Goal: Information Seeking & Learning: Find specific fact

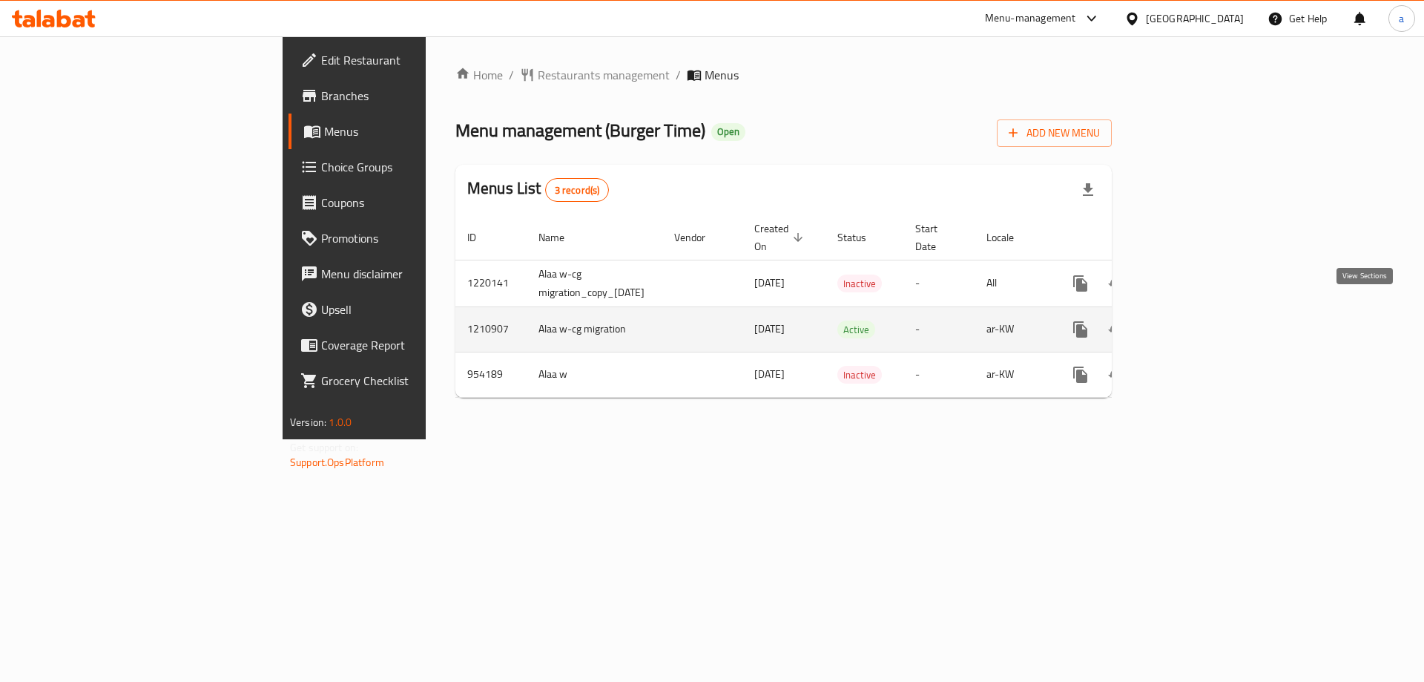
click at [1194, 323] on icon "enhanced table" at bounding box center [1187, 329] width 13 height 13
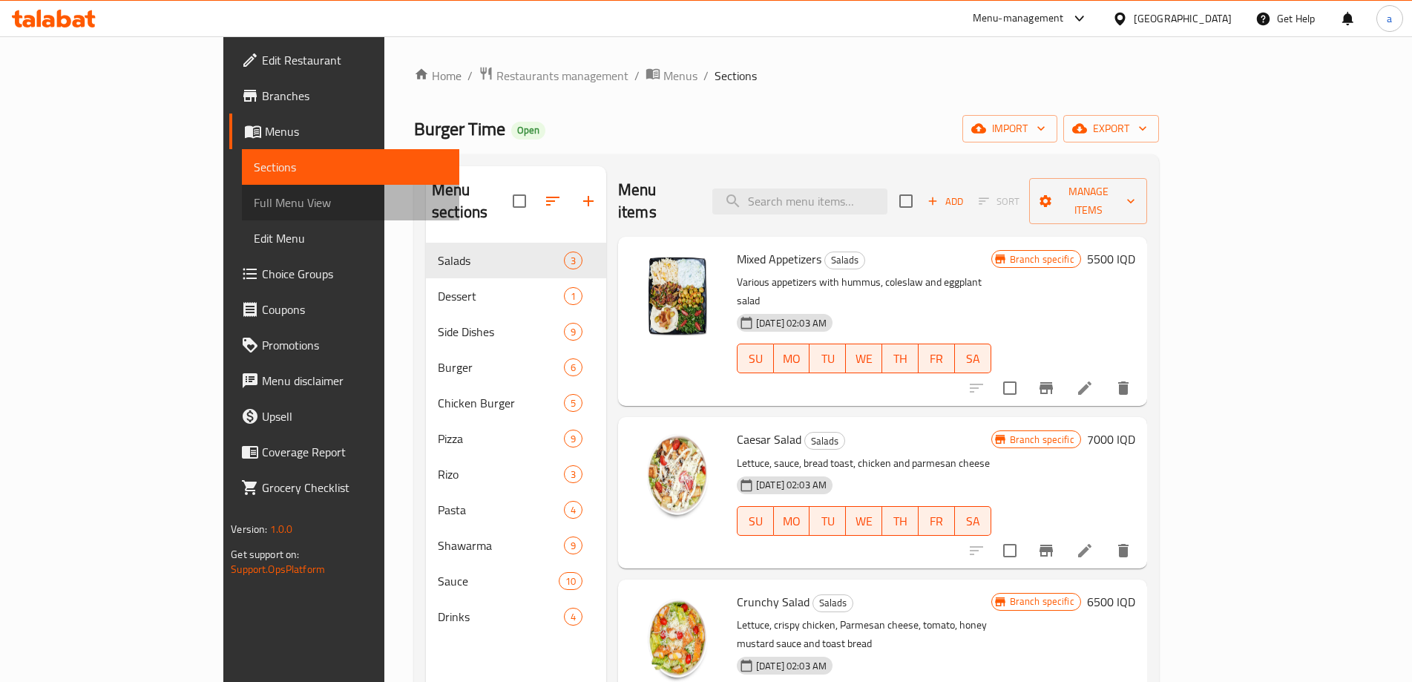
click at [254, 200] on span "Full Menu View" at bounding box center [351, 203] width 194 height 18
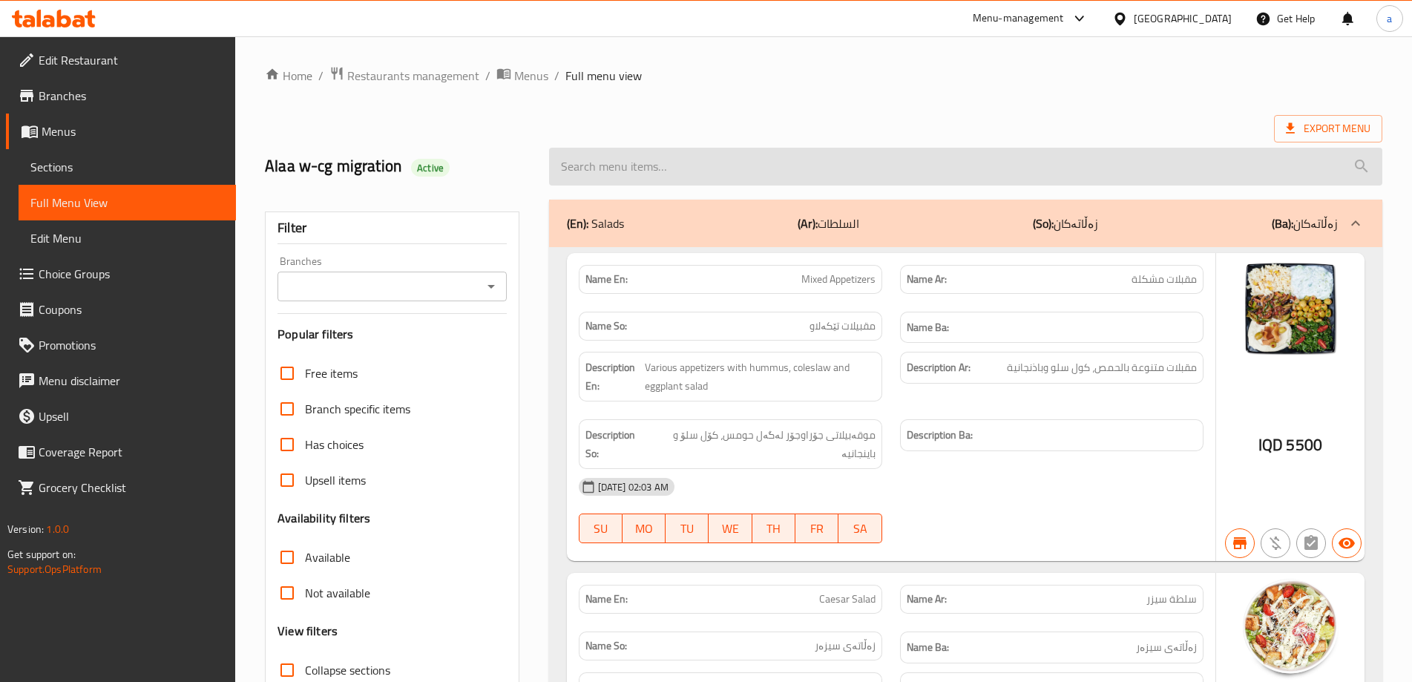
click at [820, 175] on input "search" at bounding box center [965, 167] width 833 height 38
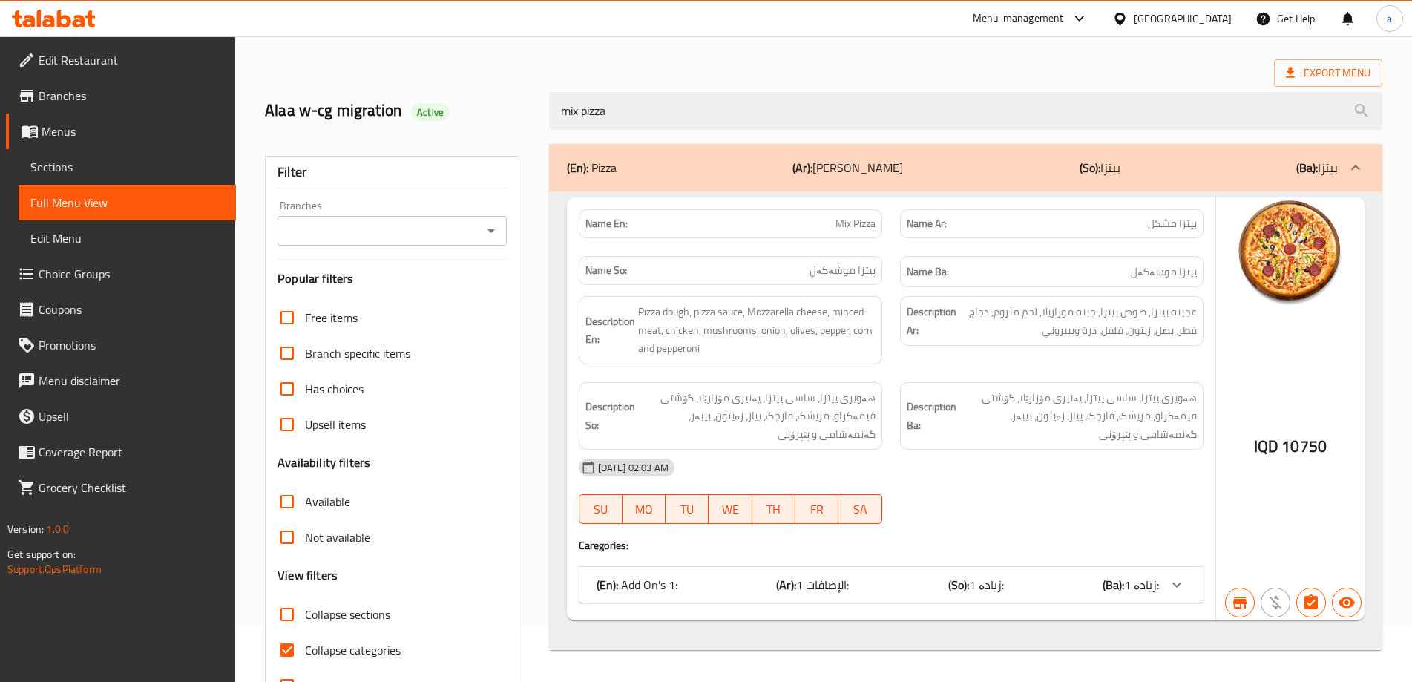
scroll to position [108, 0]
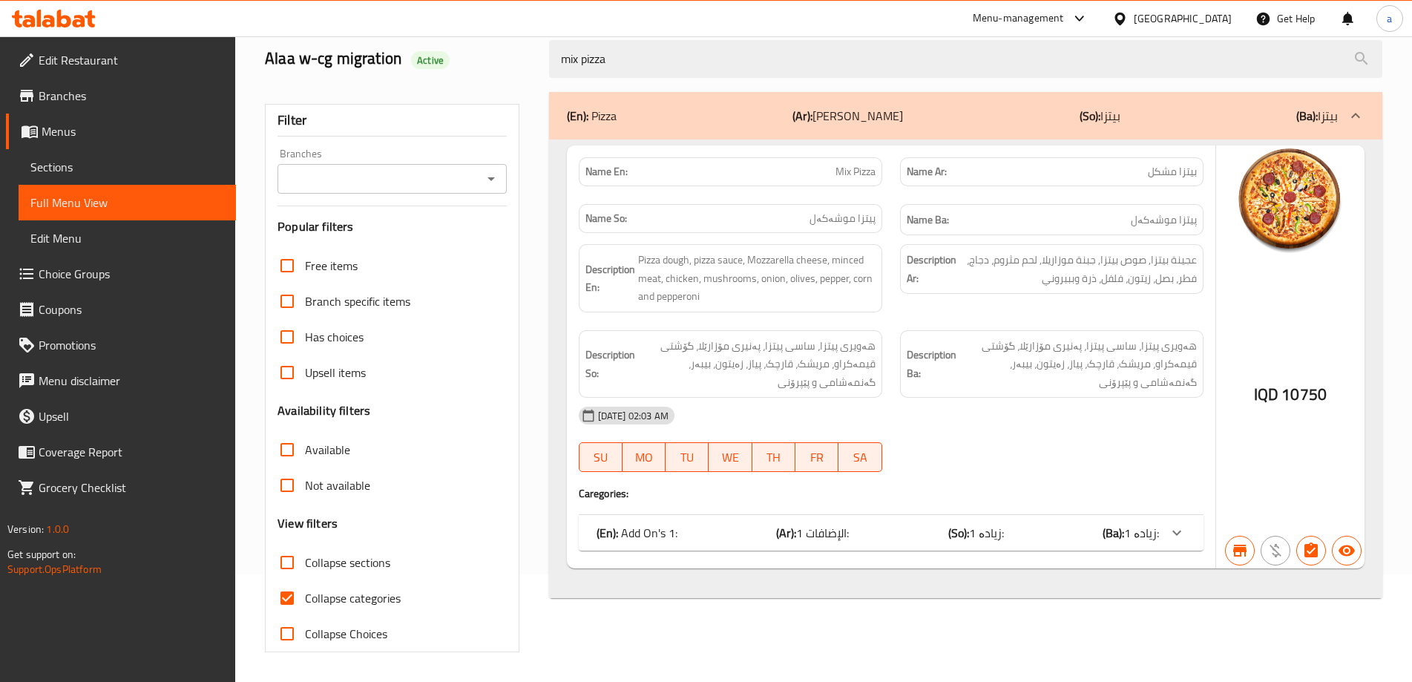
type input "mix pizza"
click at [944, 517] on div "(En): Add On's 1: (Ar): الإضافات 1: (So): زیادە 1: (Ba): زیادە 1:" at bounding box center [891, 533] width 625 height 36
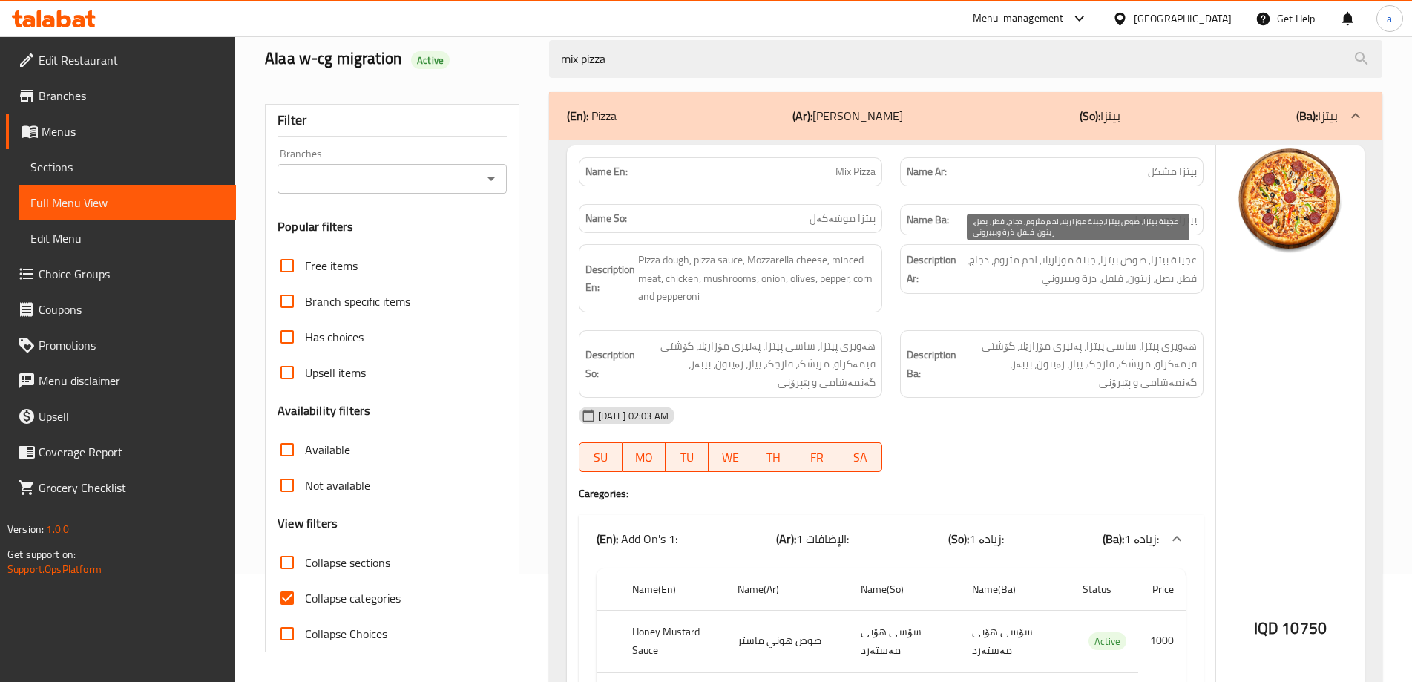
click at [1006, 261] on span "عجينة بيتزا, صوص بيتزا, جبنة موزاريلا, لحم مثروم، دجاج، فطر، بصل، زيتون، فلفل، …" at bounding box center [1077, 269] width 237 height 36
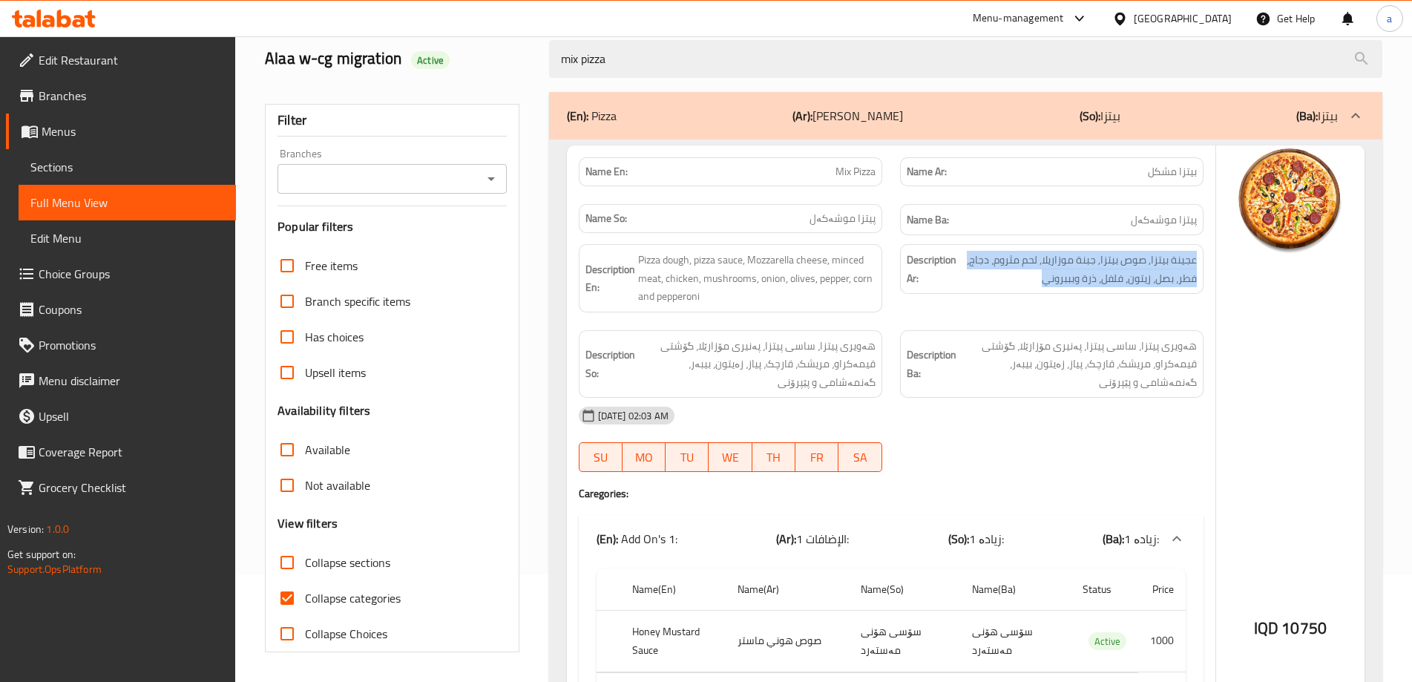
click at [74, 19] on icon at bounding box center [54, 19] width 84 height 18
